Goal: Navigation & Orientation: Find specific page/section

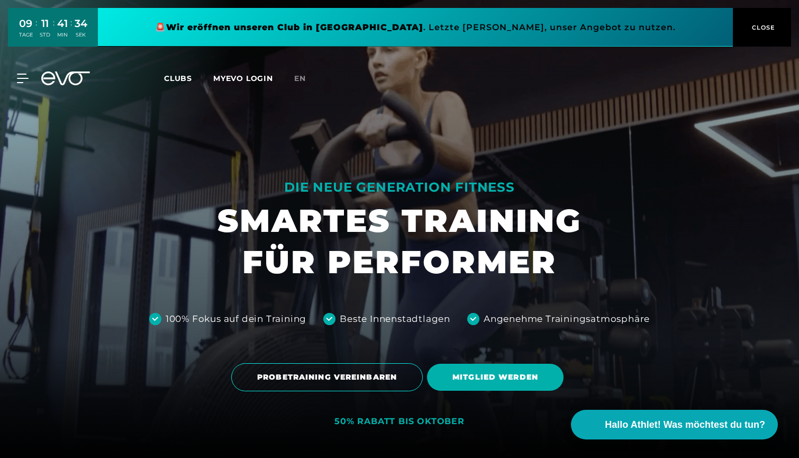
click at [643, 28] on link at bounding box center [415, 27] width 635 height 39
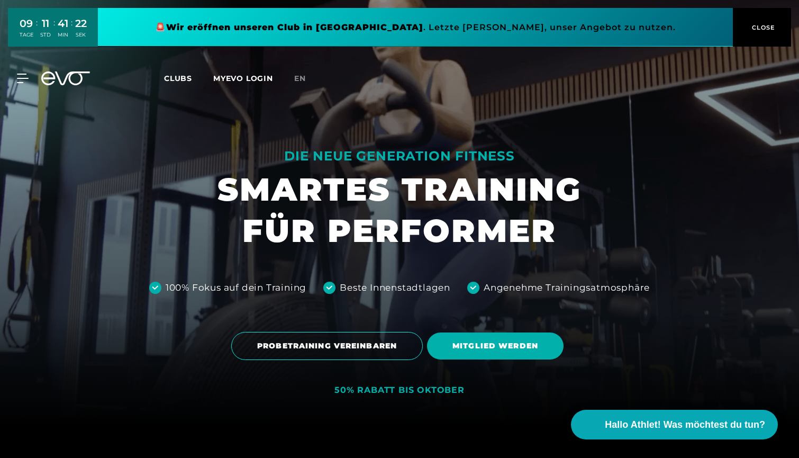
click at [181, 73] on link "Clubs" at bounding box center [188, 78] width 49 height 10
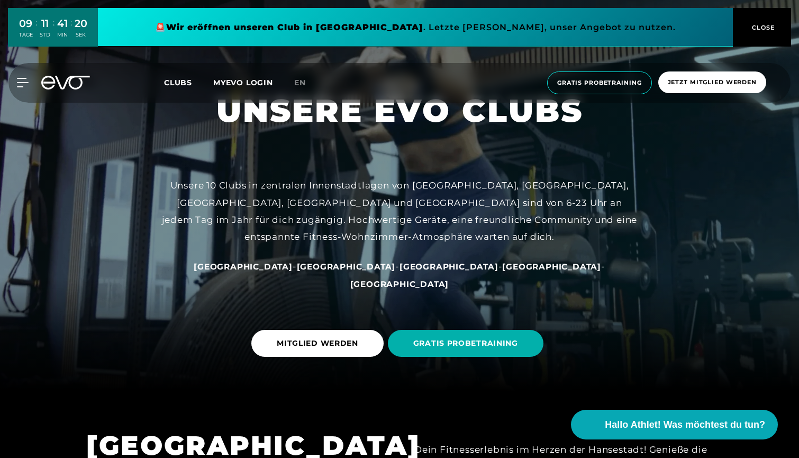
scroll to position [67, 0]
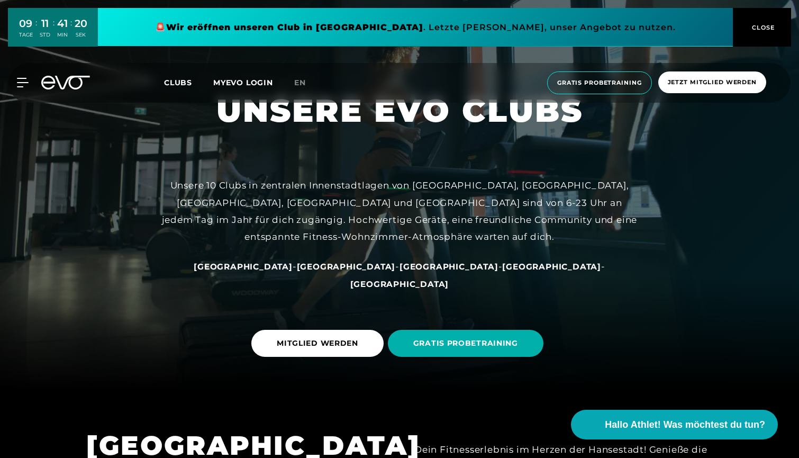
click at [323, 272] on span "[GEOGRAPHIC_DATA]" at bounding box center [346, 267] width 99 height 10
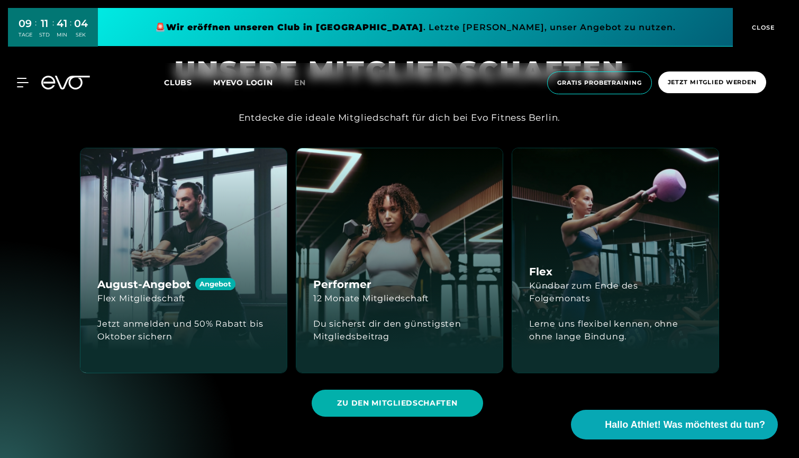
scroll to position [1509, 0]
click at [233, 319] on div "Jetzt anmelden und 50% Rabatt bis Oktober sichern" at bounding box center [183, 329] width 173 height 25
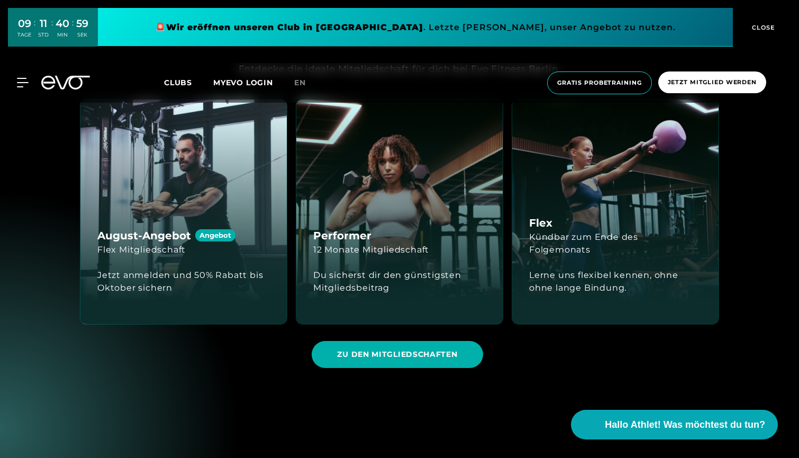
scroll to position [1564, 0]
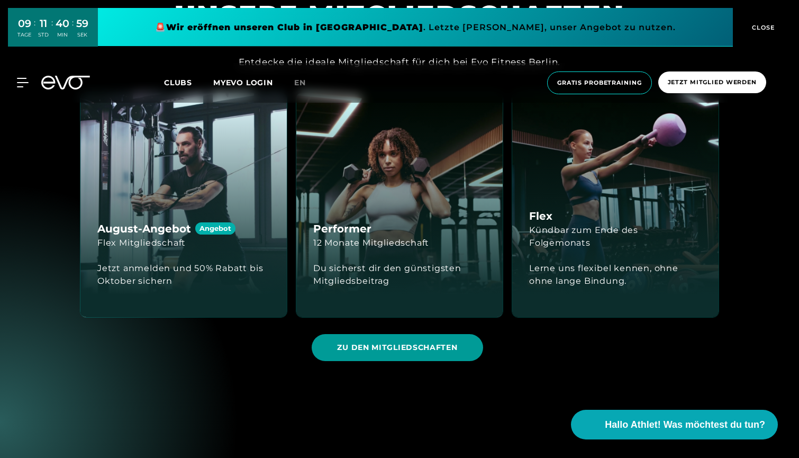
click at [454, 343] on span "ZU DEN MITGLIEDSCHAFTEN" at bounding box center [397, 347] width 120 height 11
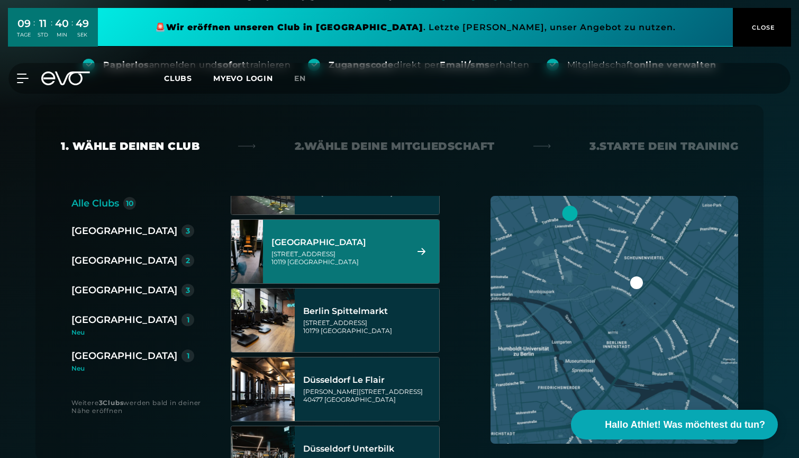
scroll to position [33, 0]
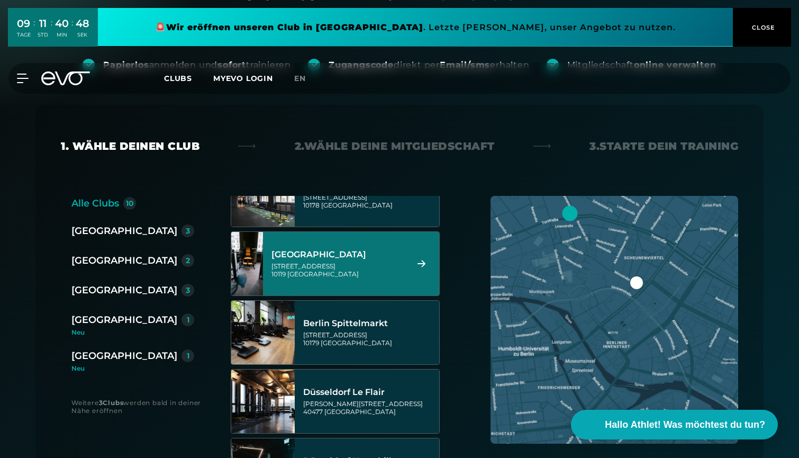
click at [316, 281] on div "[GEOGRAPHIC_DATA][STREET_ADDRESS]" at bounding box center [338, 263] width 133 height 47
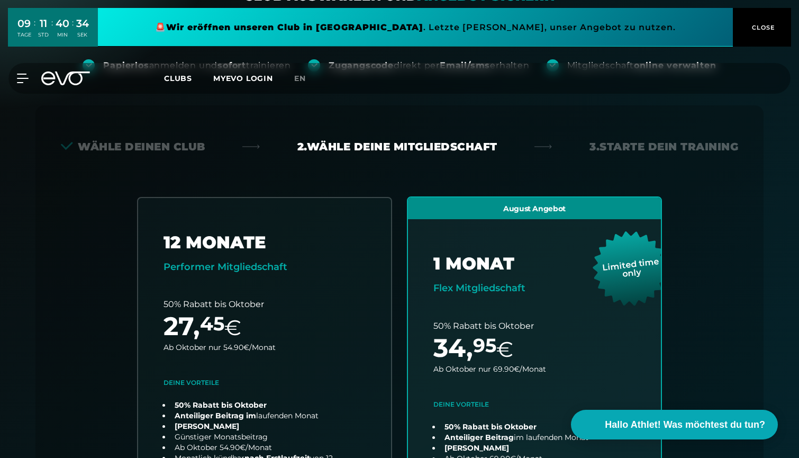
scroll to position [130, 0]
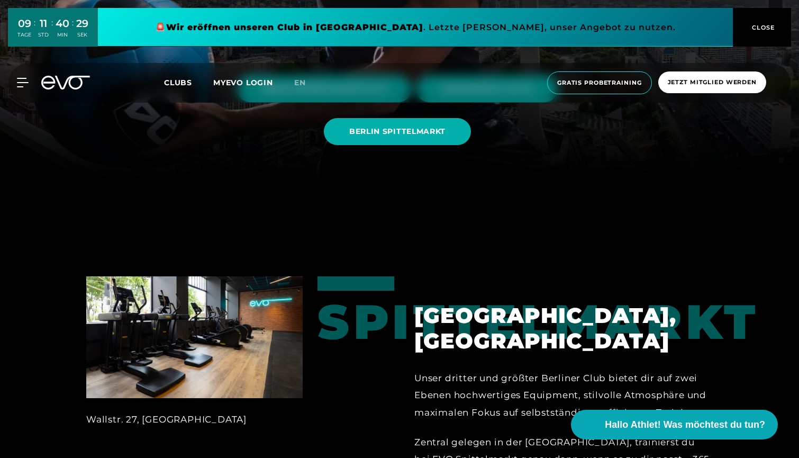
scroll to position [240, 0]
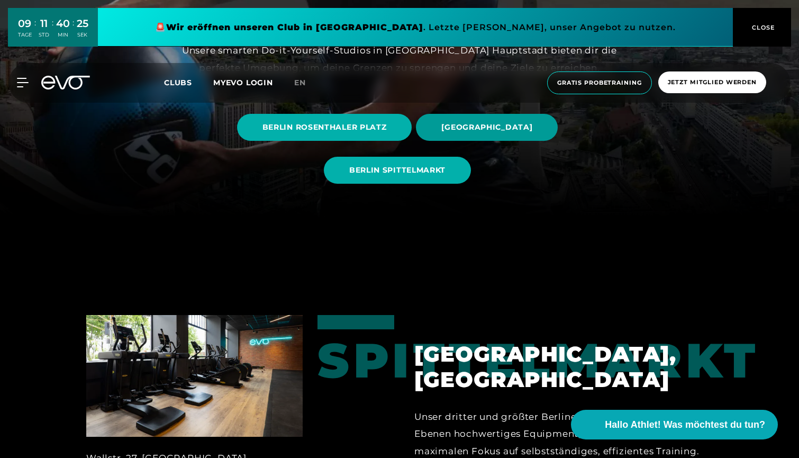
click at [461, 130] on span "[GEOGRAPHIC_DATA]" at bounding box center [487, 127] width 91 height 11
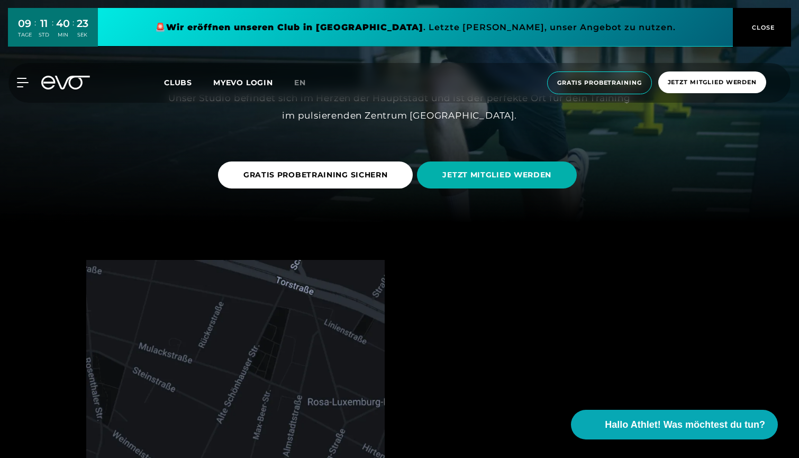
scroll to position [177, 0]
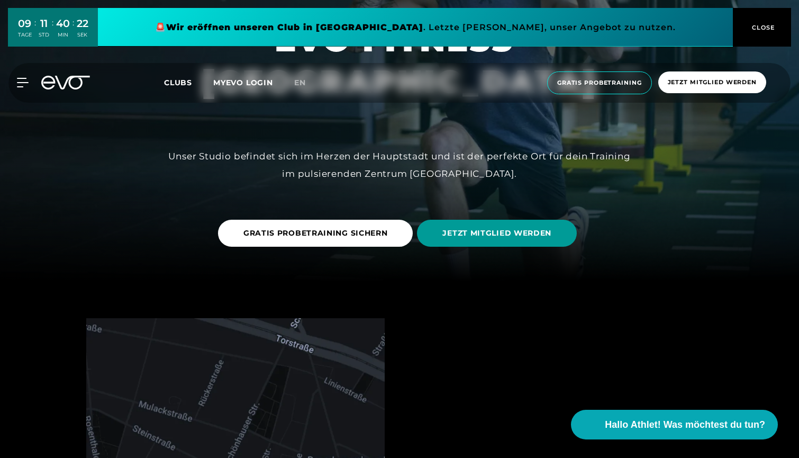
click at [488, 239] on span "JETZT MITGLIED WERDEN" at bounding box center [497, 233] width 160 height 27
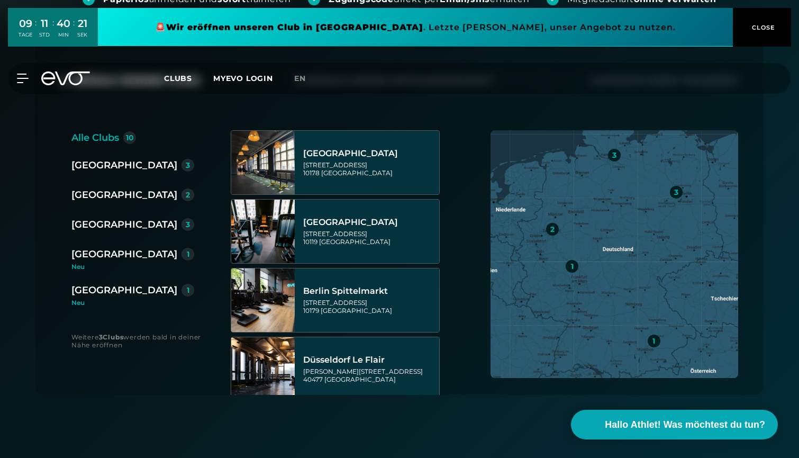
scroll to position [205, 0]
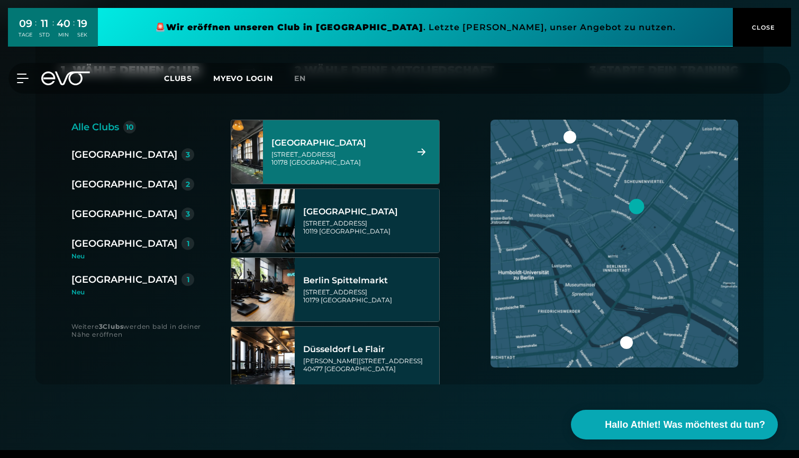
click at [381, 152] on div "[STREET_ADDRESS]" at bounding box center [338, 158] width 133 height 16
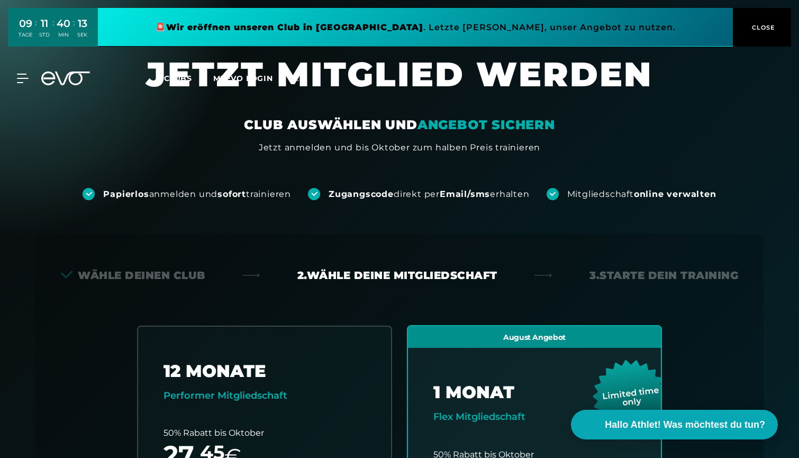
scroll to position [0, 0]
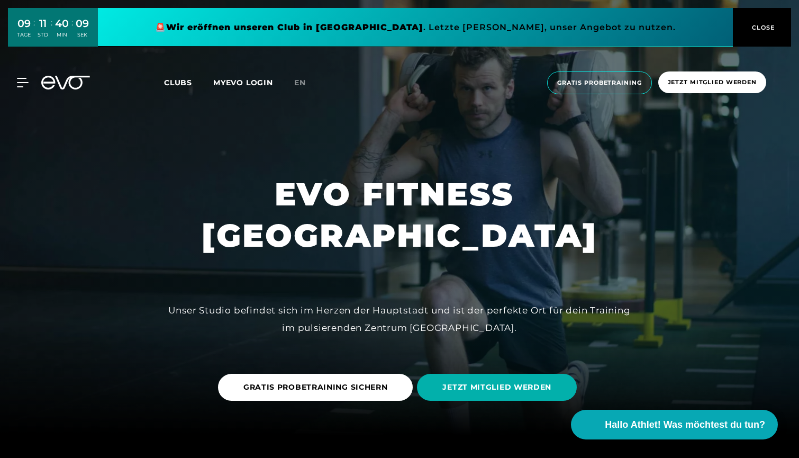
scroll to position [20, 0]
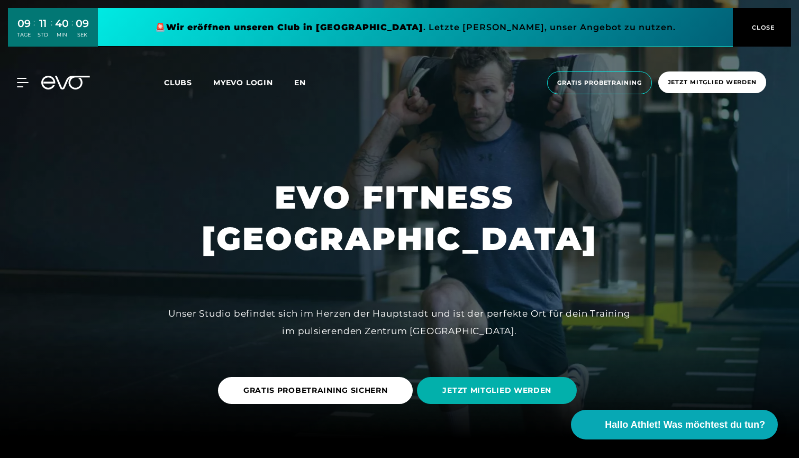
click at [304, 85] on span "en" at bounding box center [300, 83] width 12 height 10
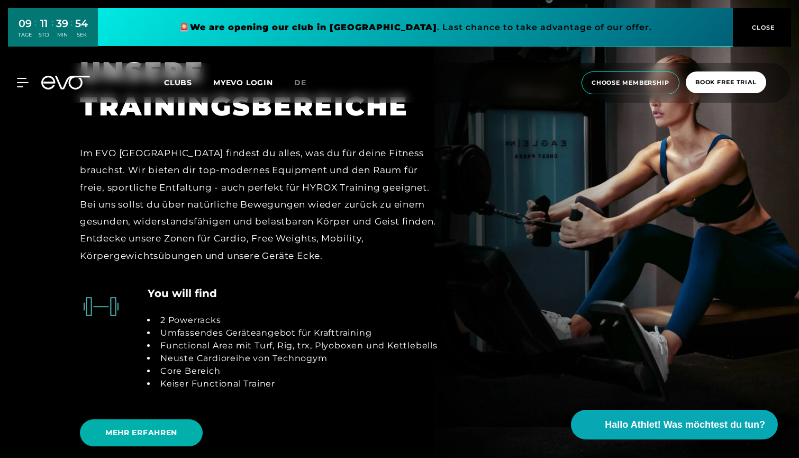
click at [385, 370] on li "Core Bereich" at bounding box center [297, 371] width 282 height 13
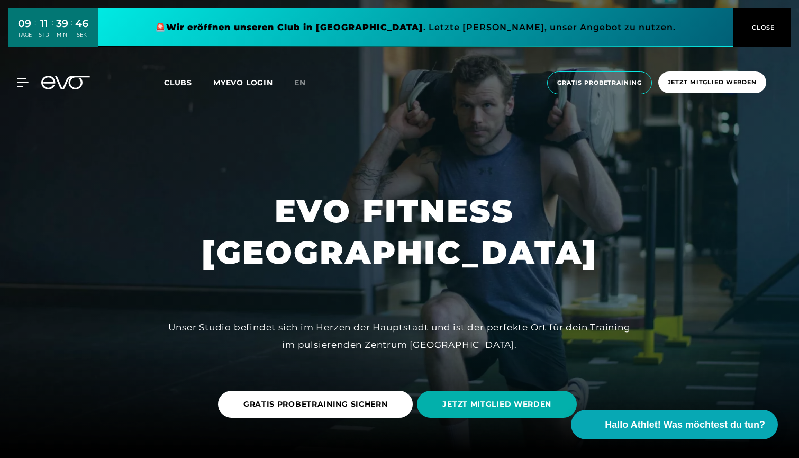
click at [179, 84] on span "Clubs" at bounding box center [178, 83] width 28 height 10
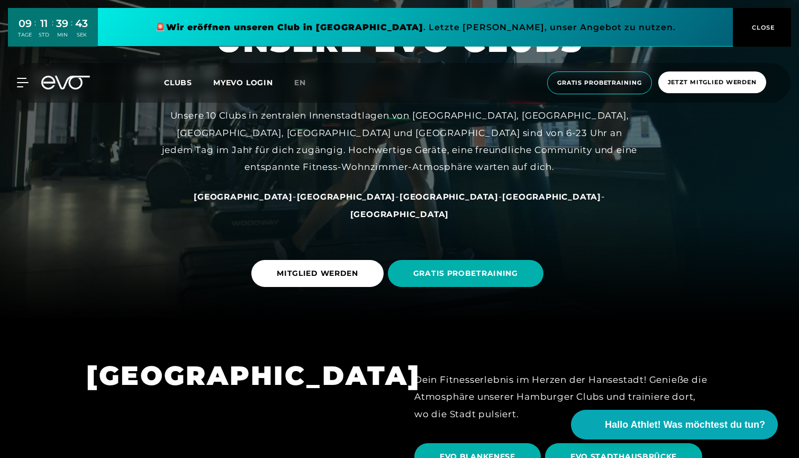
click at [332, 220] on div "[GEOGRAPHIC_DATA] - [GEOGRAPHIC_DATA] - [GEOGRAPHIC_DATA] - [GEOGRAPHIC_DATA] -…" at bounding box center [399, 205] width 476 height 34
click at [332, 202] on span "[GEOGRAPHIC_DATA]" at bounding box center [346, 197] width 99 height 10
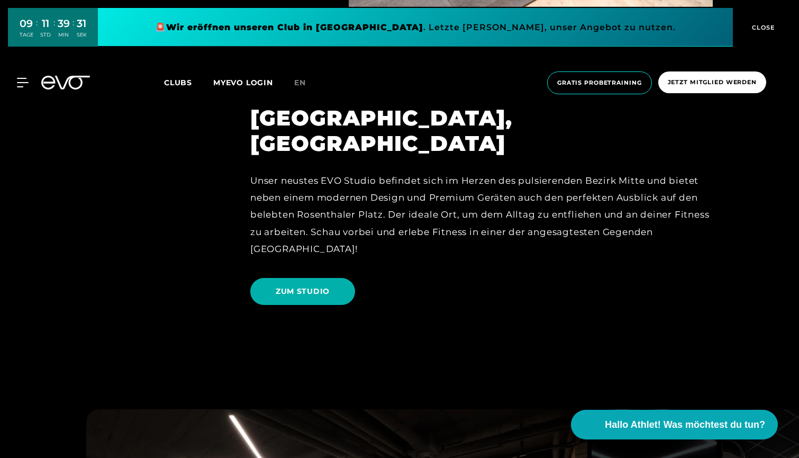
scroll to position [2241, 0]
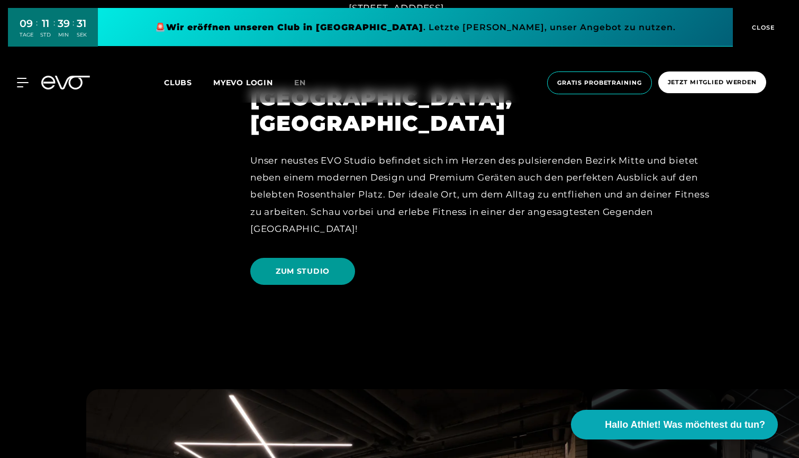
click at [316, 258] on span "ZUM STUDIO" at bounding box center [302, 271] width 105 height 27
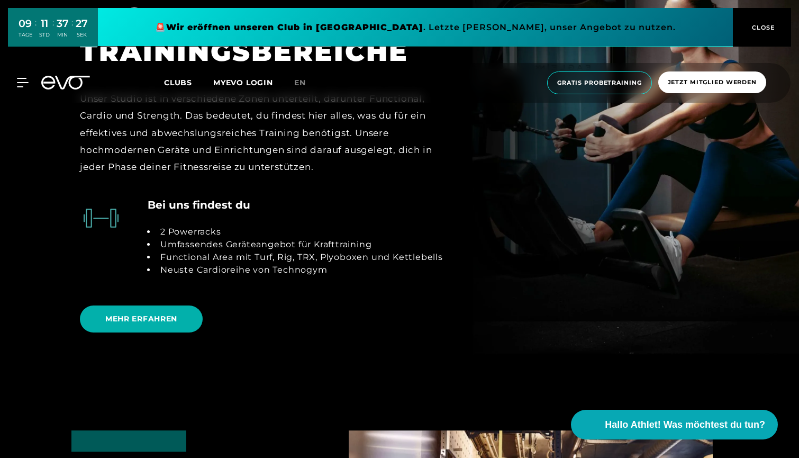
scroll to position [2294, 0]
